Goal: Find specific page/section: Find specific page/section

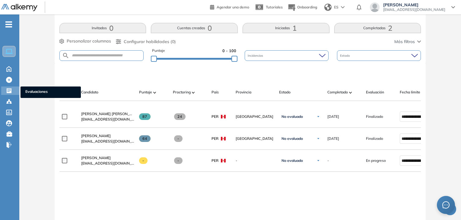
click at [9, 89] on icon at bounding box center [9, 90] width 5 height 5
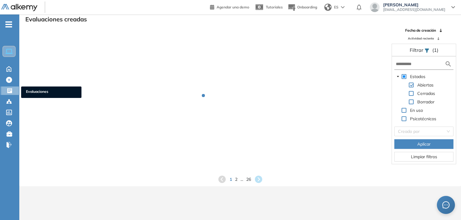
scroll to position [14, 0]
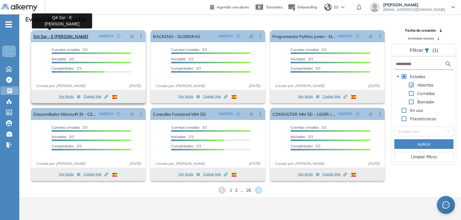
click at [61, 35] on link "QA Ssr - E [PERSON_NAME]" at bounding box center [61, 36] width 55 height 12
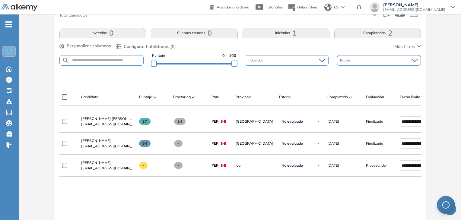
scroll to position [127, 0]
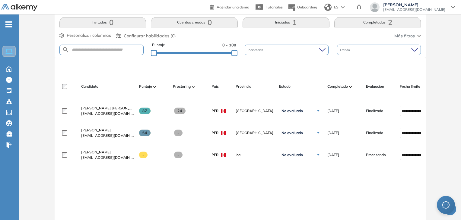
click at [111, 155] on span "[PERSON_NAME]" at bounding box center [96, 152] width 30 height 5
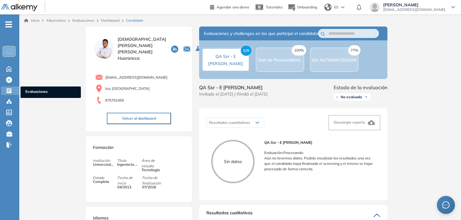
click at [11, 91] on icon at bounding box center [9, 90] width 5 height 5
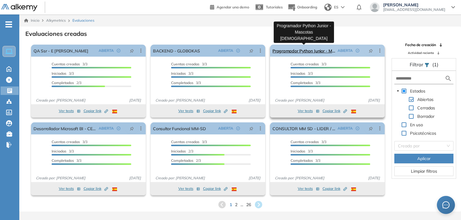
click at [304, 50] on link "Programador Python Junior - Mascotas [DEMOGRAPHIC_DATA]" at bounding box center [304, 51] width 63 height 12
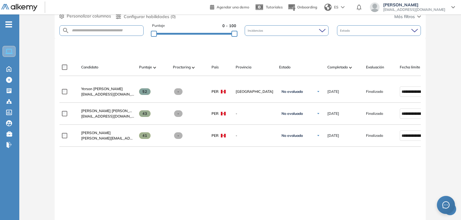
scroll to position [151, 0]
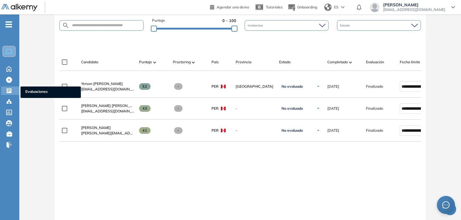
click at [6, 88] on icon at bounding box center [9, 91] width 6 height 6
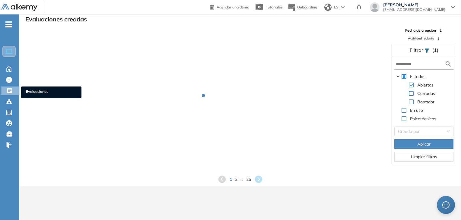
scroll to position [14, 0]
